Goal: Find specific page/section: Find specific page/section

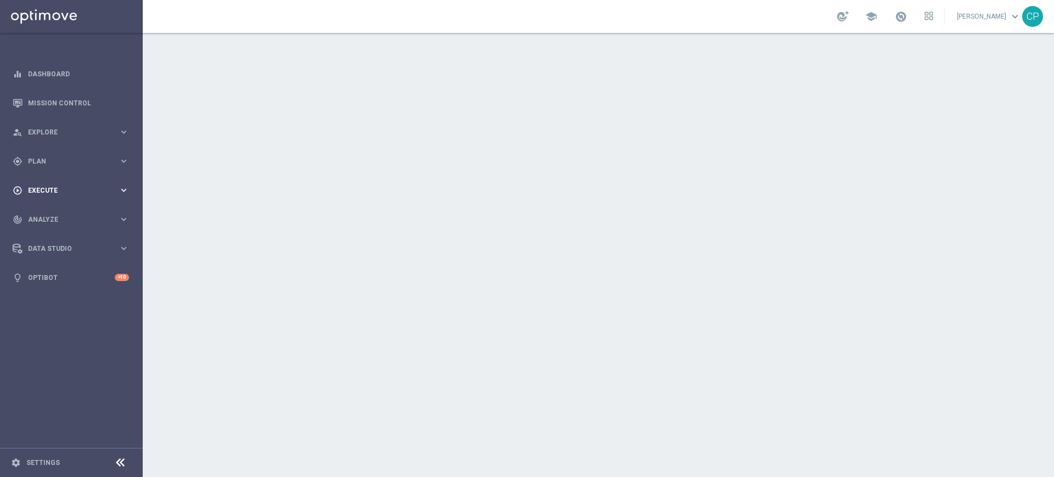
click at [97, 187] on span "Execute" at bounding box center [73, 190] width 91 height 7
click at [116, 159] on span "Plan" at bounding box center [73, 161] width 91 height 7
click at [42, 219] on span "Templates" at bounding box center [68, 217] width 79 height 7
click at [50, 232] on link "Optimail" at bounding box center [74, 233] width 80 height 9
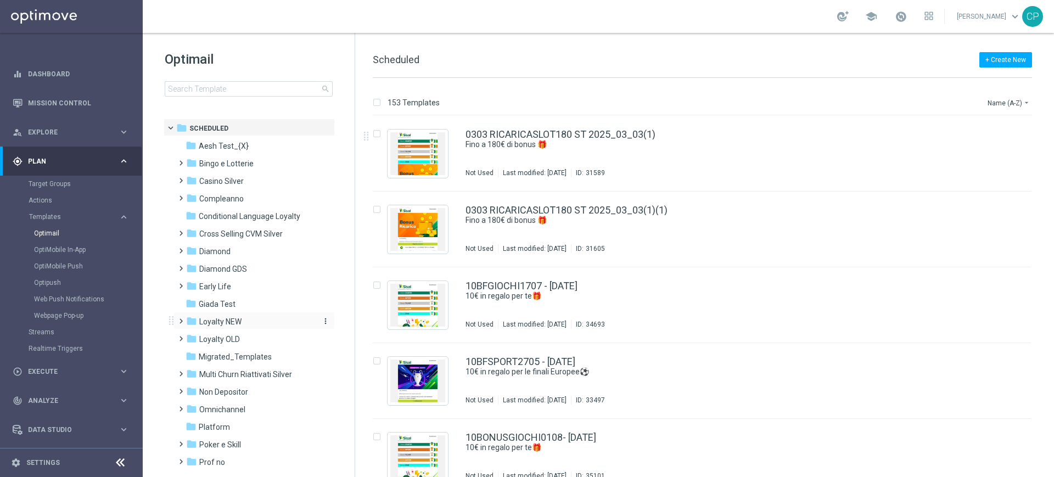
click at [208, 320] on span "Loyalty NEW" at bounding box center [220, 322] width 42 height 10
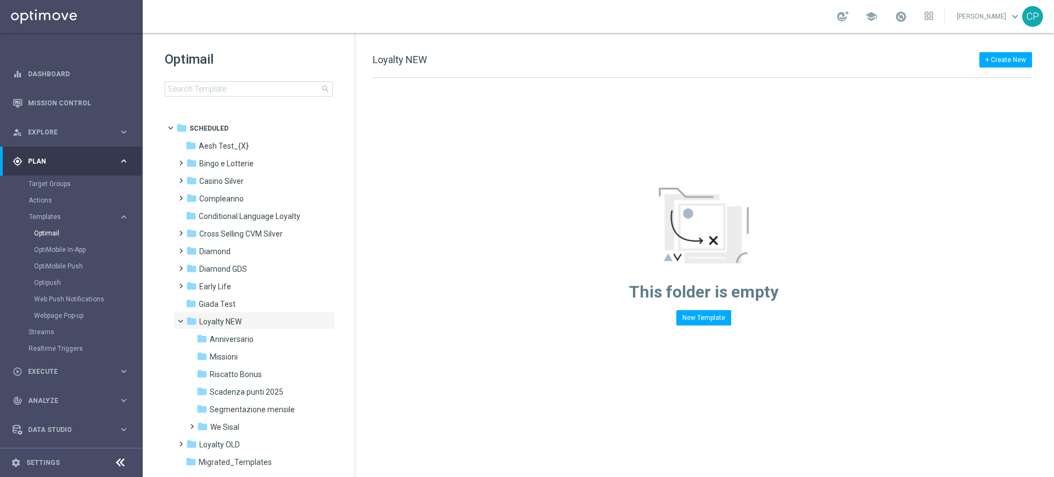
click at [208, 320] on span "Loyalty NEW" at bounding box center [220, 322] width 42 height 10
